Goal: Navigation & Orientation: Understand site structure

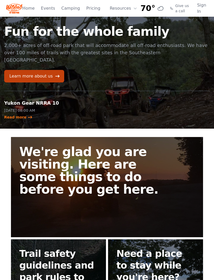
click at [114, 10] on button "Resources" at bounding box center [123, 8] width 34 height 10
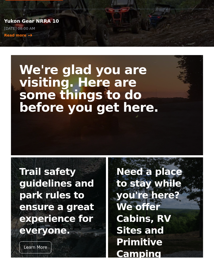
scroll to position [96, 0]
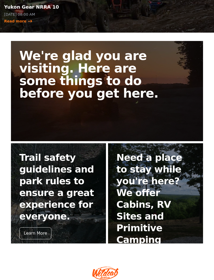
click at [30, 227] on div "Learn More" at bounding box center [35, 233] width 32 height 12
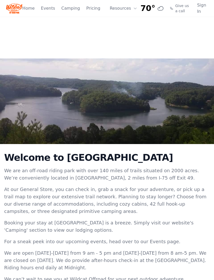
click at [28, 9] on link "Home" at bounding box center [28, 8] width 12 height 6
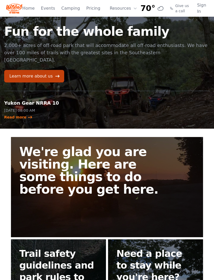
click at [73, 6] on link "Camping" at bounding box center [70, 8] width 18 height 6
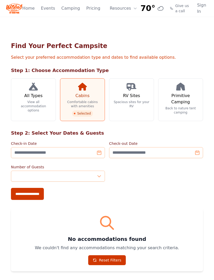
click at [13, 9] on img at bounding box center [14, 8] width 16 height 13
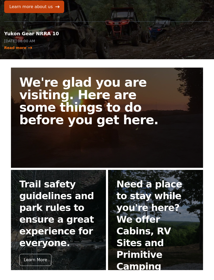
scroll to position [66, 0]
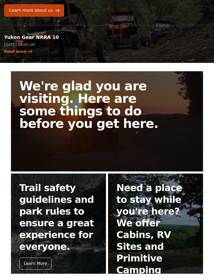
click at [180, 125] on link "We're glad you are visiting. Here are some things to do before you get here." at bounding box center [107, 121] width 192 height 100
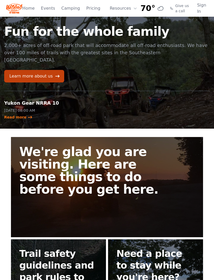
click at [49, 179] on link "We're glad you are visiting. Here are some things to do before you get here." at bounding box center [107, 187] width 192 height 100
click at [28, 70] on link "Learn more about us" at bounding box center [34, 76] width 60 height 13
